Goal: Contribute content: Contribute content

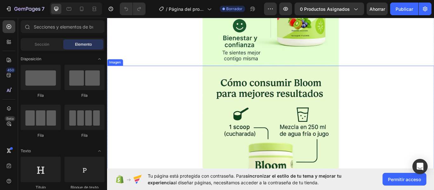
scroll to position [1428, 0]
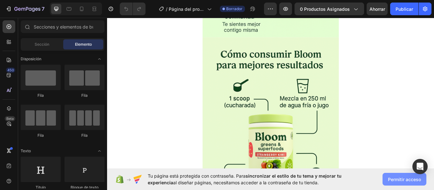
click at [408, 180] on font "Permitir acceso" at bounding box center [404, 179] width 33 height 5
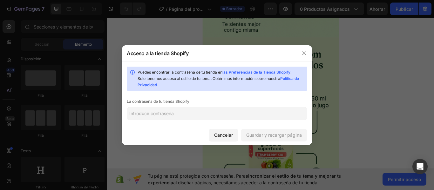
click at [222, 117] on input "text" at bounding box center [217, 113] width 180 height 13
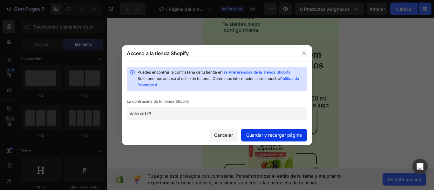
type input "Valeria07#"
click at [260, 136] on font "Guardar y recargar página" at bounding box center [274, 134] width 56 height 5
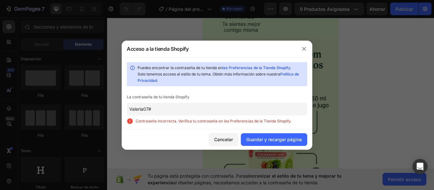
click at [158, 110] on input "Valeria07#" at bounding box center [217, 109] width 180 height 13
click at [297, 50] on div at bounding box center [304, 49] width 17 height 17
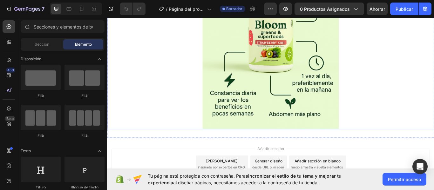
scroll to position [1612, 0]
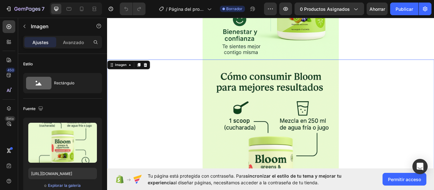
scroll to position [1402, 0]
click at [143, 69] on div at bounding box center [144, 73] width 8 height 8
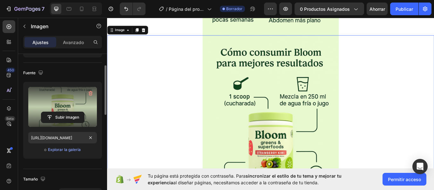
scroll to position [36, 0]
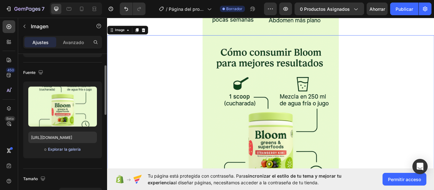
click at [68, 148] on font "Explorar la galería" at bounding box center [64, 149] width 33 height 5
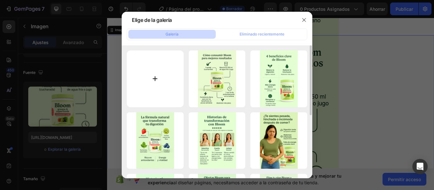
click at [159, 62] on input "file" at bounding box center [155, 78] width 57 height 57
type input "C:\fakepath\ChatGPT Image [DATE], 09_50_39 a.m..png"
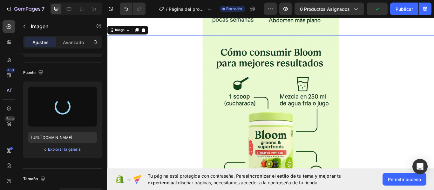
type input "[URL][DOMAIN_NAME]"
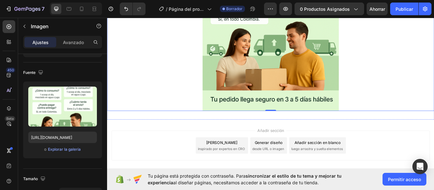
scroll to position [1818, 0]
click at [415, 93] on div at bounding box center [297, 7] width 381 height 238
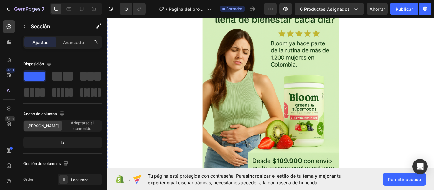
scroll to position [61, 0]
click at [286, 119] on img at bounding box center [297, 97] width 159 height 238
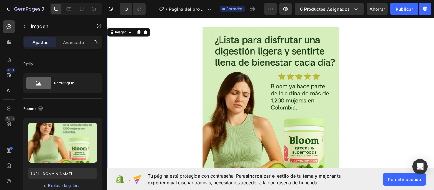
scroll to position [10, 0]
click at [277, 115] on img at bounding box center [297, 148] width 159 height 238
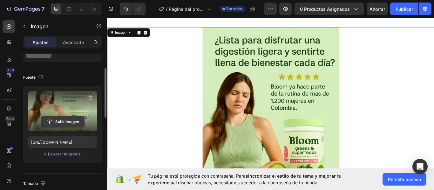
scroll to position [35, 0]
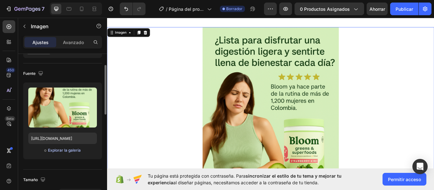
click at [67, 151] on font "Explorar la galería" at bounding box center [64, 150] width 33 height 5
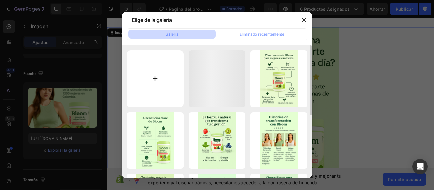
click at [142, 86] on input "file" at bounding box center [155, 78] width 57 height 57
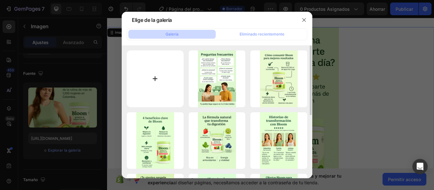
type input "C:\fakepath\ChatGPT Image [DATE], 10_00_12 a.m..png"
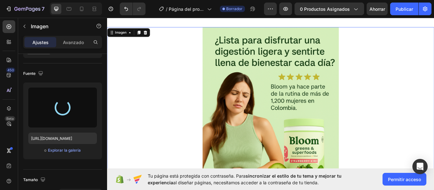
type input "[URL][DOMAIN_NAME]"
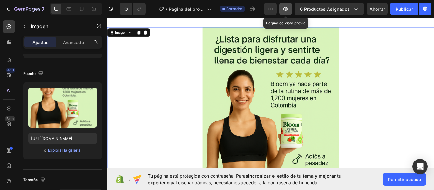
click at [283, 7] on icon "button" at bounding box center [285, 9] width 6 height 6
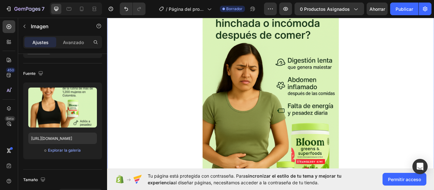
scroll to position [758, 0]
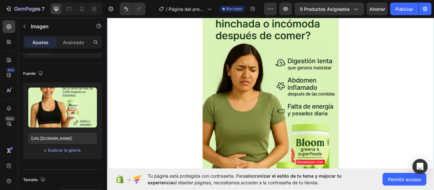
click at [258, 90] on img at bounding box center [297, 115] width 159 height 238
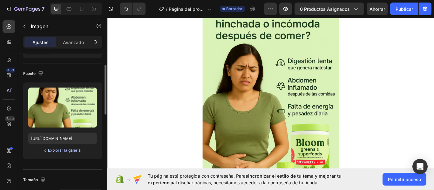
click at [71, 151] on font "Explorar la galería" at bounding box center [64, 150] width 33 height 5
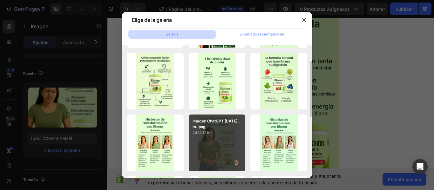
scroll to position [52, 0]
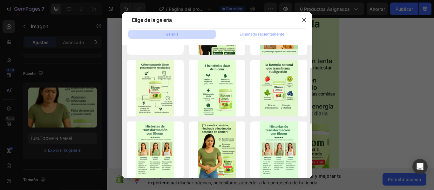
click at [381, 90] on div at bounding box center [217, 95] width 434 height 190
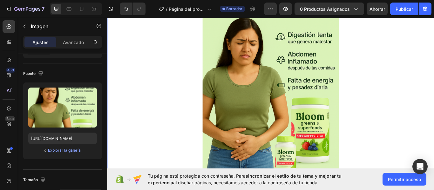
scroll to position [789, 0]
click at [262, 92] on img at bounding box center [297, 84] width 159 height 238
click at [68, 153] on button "Explorar la galería" at bounding box center [64, 150] width 33 height 6
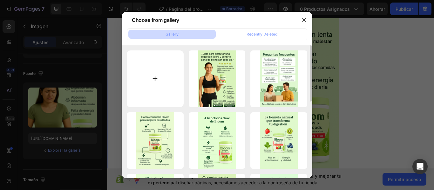
click at [145, 86] on input "file" at bounding box center [155, 78] width 57 height 57
type input "C:\fakepath\ChatGPT Image [DATE], 10_33_05 a.m..png"
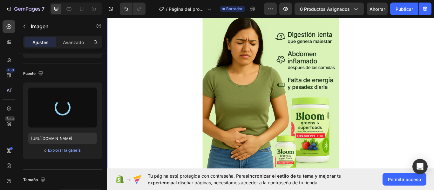
type input "[URL][DOMAIN_NAME]"
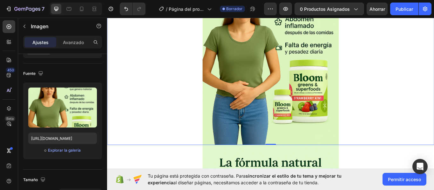
scroll to position [896, 0]
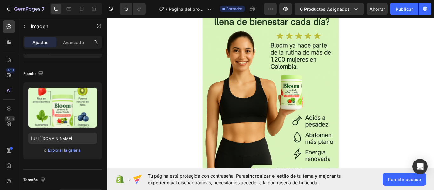
scroll to position [56, 0]
click at [188, 145] on div at bounding box center [297, 102] width 381 height 238
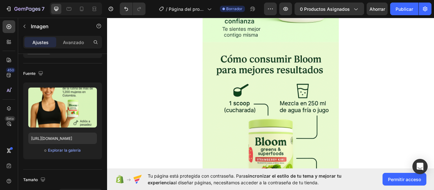
scroll to position [1421, 0]
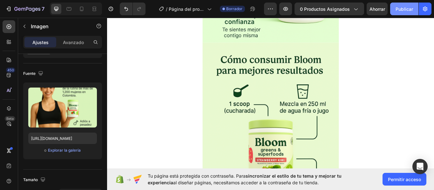
click at [405, 11] on font "Publicar" at bounding box center [403, 8] width 17 height 5
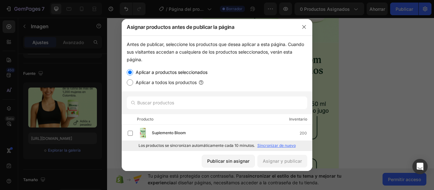
click at [377, 88] on div at bounding box center [217, 95] width 434 height 190
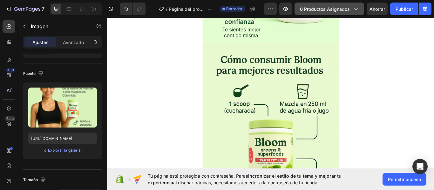
click at [341, 10] on font "0 productos asignados" at bounding box center [325, 8] width 50 height 5
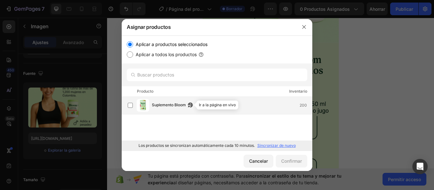
click at [186, 104] on div "Suplemento Bloom Ir a la página en vivo" at bounding box center [174, 105] width 44 height 7
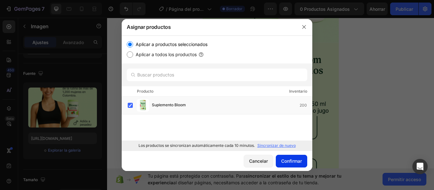
click at [297, 165] on button "Confirmar" at bounding box center [291, 161] width 31 height 13
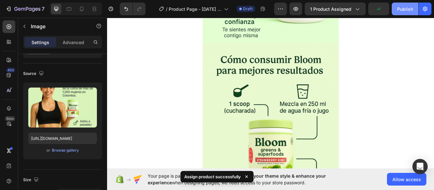
click at [405, 7] on div "Publish" at bounding box center [405, 9] width 16 height 7
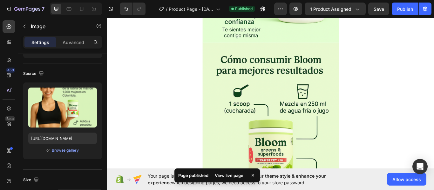
click at [224, 174] on div "View live page" at bounding box center [229, 175] width 36 height 9
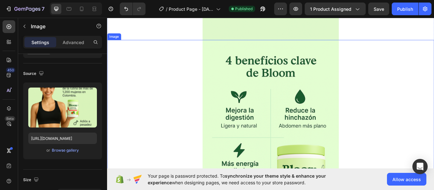
scroll to position [1186, 0]
click at [298, 11] on icon "button" at bounding box center [295, 9] width 6 height 6
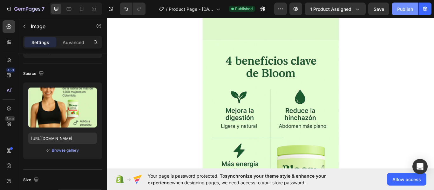
click at [408, 10] on div "Publish" at bounding box center [405, 9] width 16 height 7
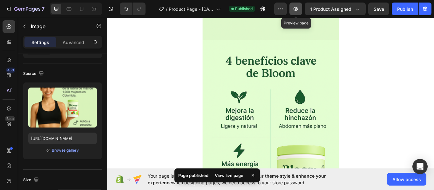
click at [298, 9] on icon "button" at bounding box center [295, 9] width 6 height 6
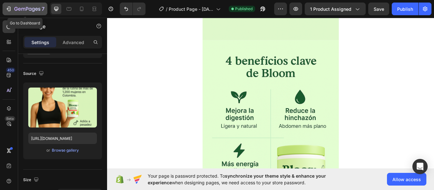
click at [10, 5] on div "7" at bounding box center [24, 9] width 39 height 8
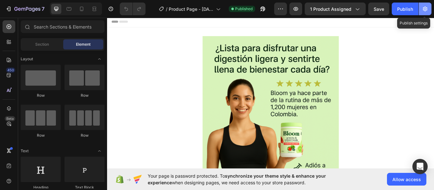
click at [428, 9] on icon "button" at bounding box center [425, 9] width 6 height 6
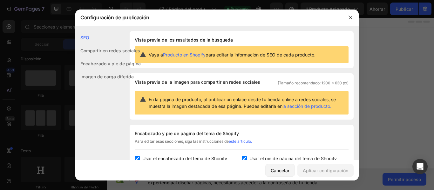
click at [214, 21] on div "Configuración de publicación" at bounding box center [208, 17] width 267 height 17
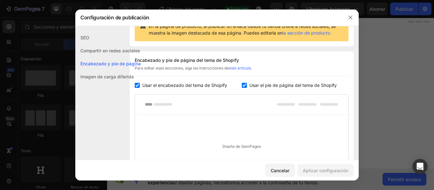
scroll to position [73, 0]
click at [139, 86] on input "checkbox" at bounding box center [137, 85] width 5 height 5
checkbox input "false"
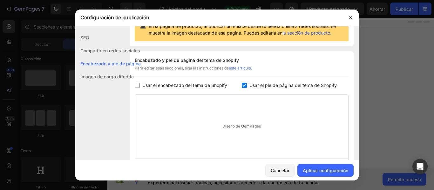
click at [243, 86] on input "checkbox" at bounding box center [244, 85] width 5 height 5
checkbox input "false"
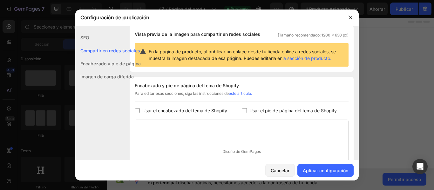
drag, startPoint x: 332, startPoint y: 172, endPoint x: 185, endPoint y: 53, distance: 189.2
click at [185, 53] on font "En la página de producto, al publicar un enlace desde tu tienda online a redes …" at bounding box center [242, 55] width 187 height 12
click at [340, 170] on font "Aplicar configuración" at bounding box center [325, 170] width 45 height 5
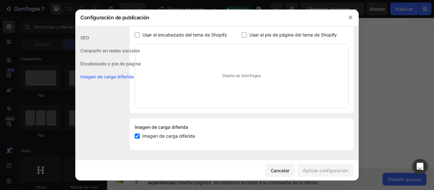
scroll to position [0, 0]
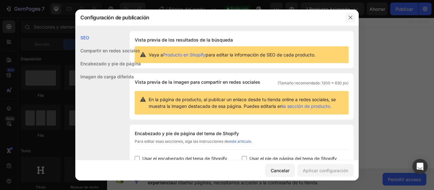
click at [347, 21] on button "button" at bounding box center [350, 17] width 10 height 10
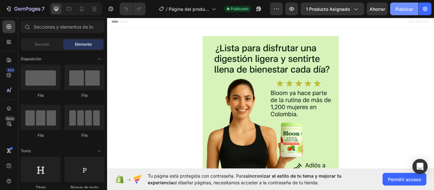
click at [403, 9] on font "Publicar" at bounding box center [403, 8] width 17 height 5
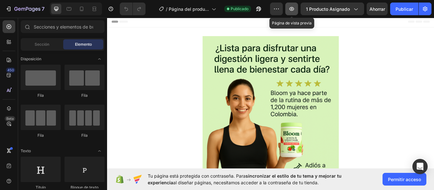
click at [294, 9] on icon "button" at bounding box center [291, 9] width 5 height 4
click at [285, 3] on button "button" at bounding box center [291, 9] width 13 height 13
